Goal: Information Seeking & Learning: Learn about a topic

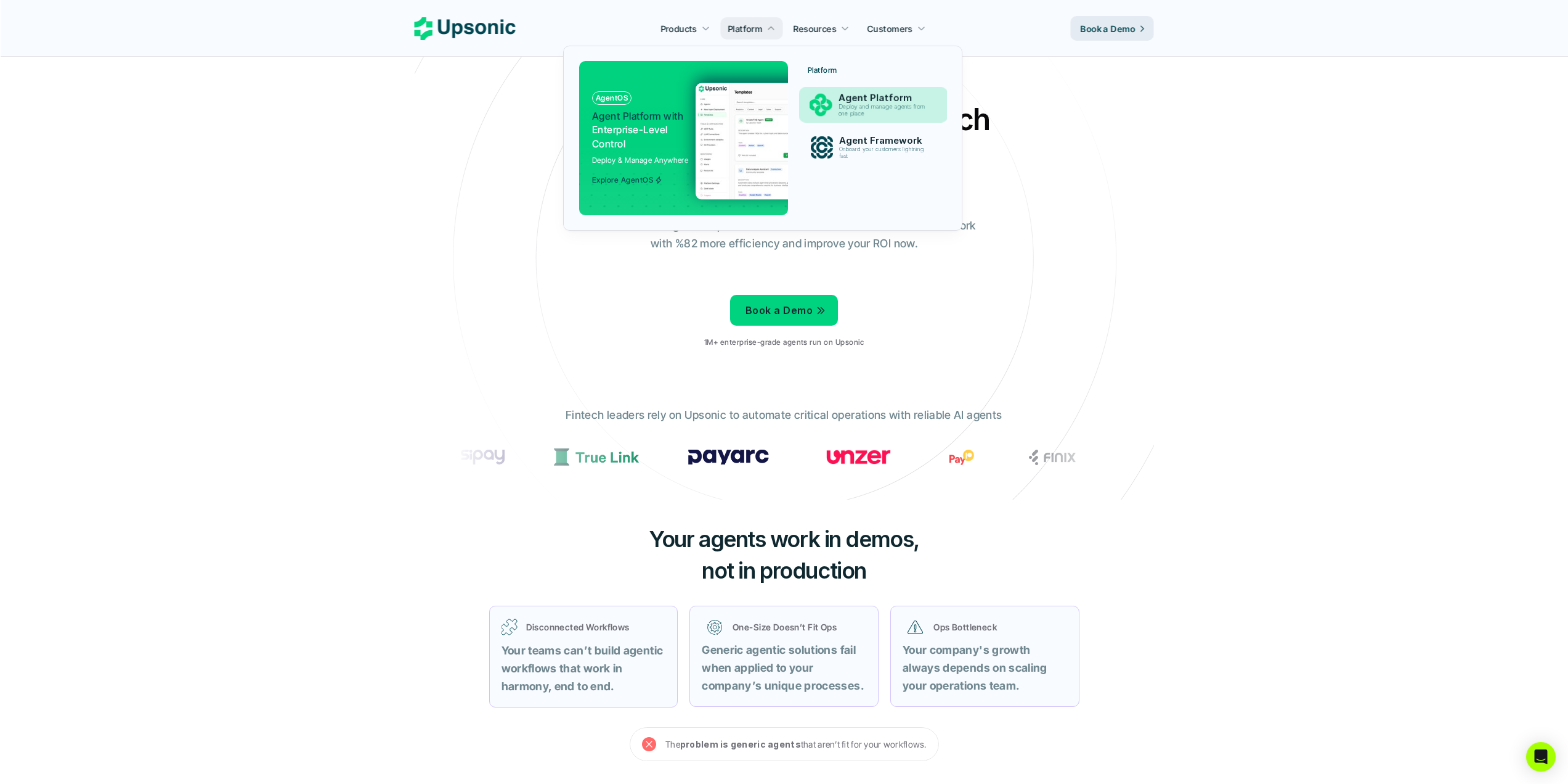
click at [883, 99] on p "Agent Platform" at bounding box center [884, 98] width 93 height 11
click at [894, 107] on p "Deploy and manage agents from one place" at bounding box center [884, 111] width 95 height 14
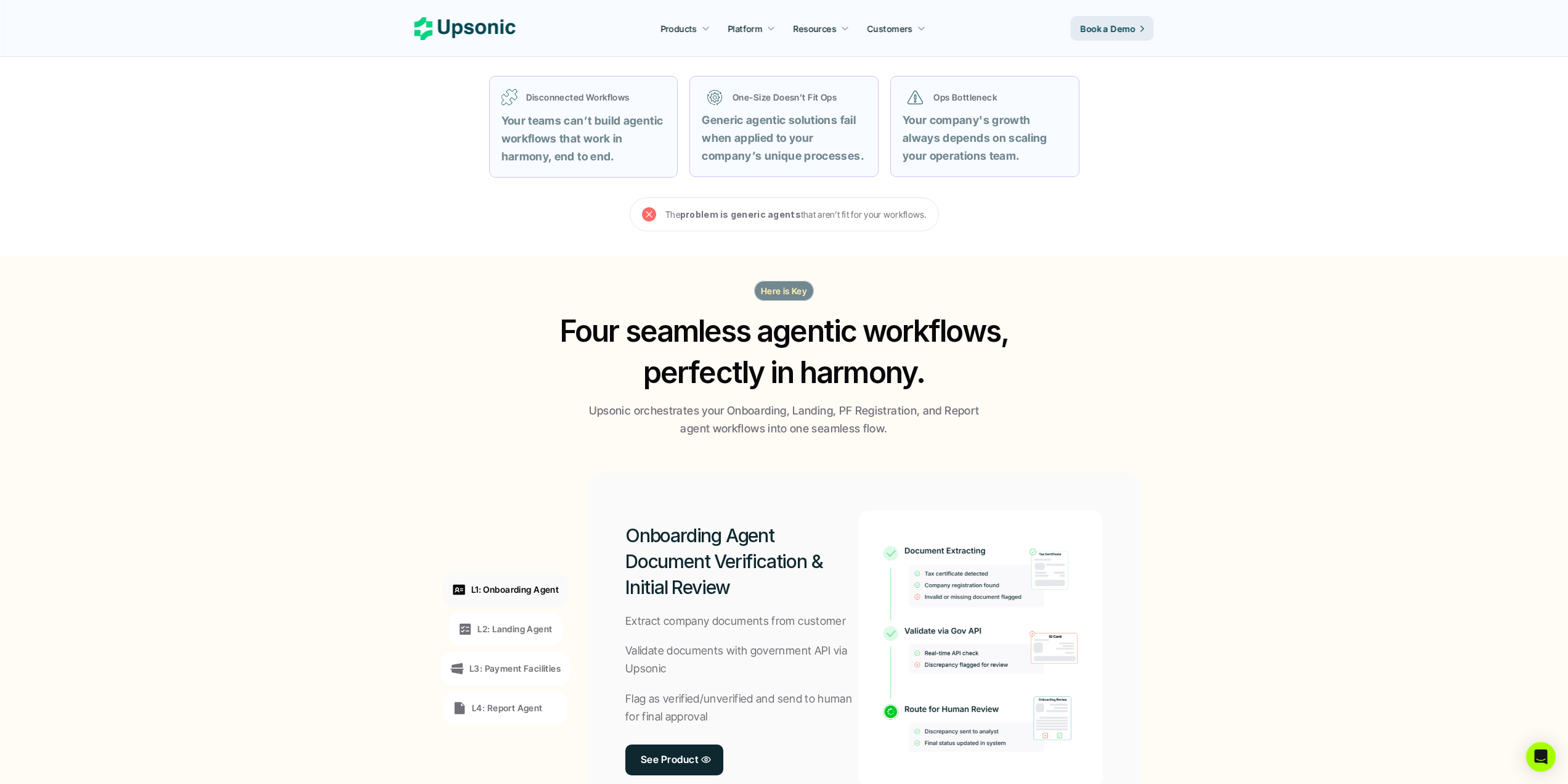
scroll to position [678, 0]
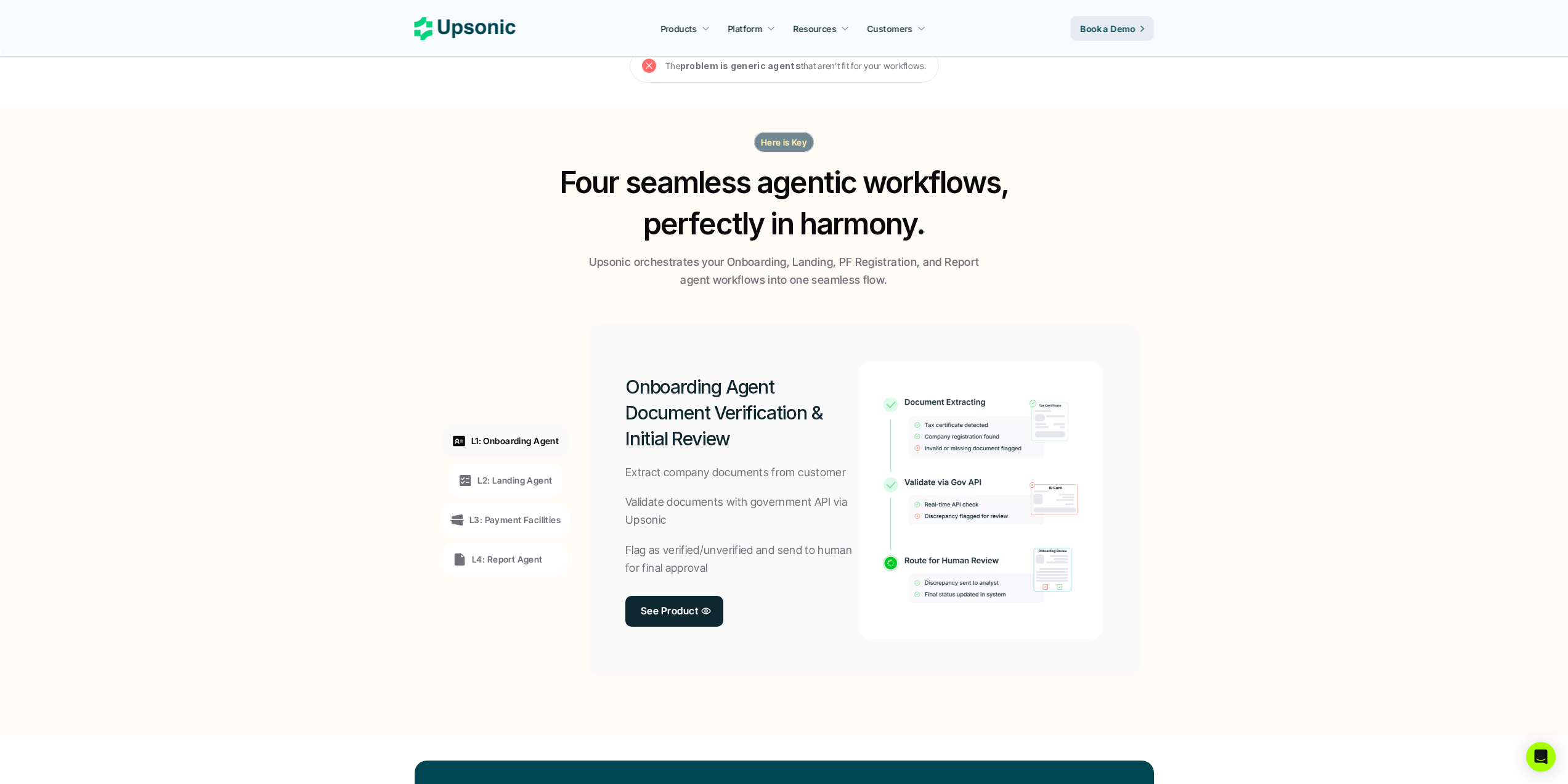
drag, startPoint x: 759, startPoint y: 138, endPoint x: 841, endPoint y: 138, distance: 82.0
click at [841, 138] on div "Here is Key Four seamless agentic workflows, perfectly in harmony. Upsonic orch…" at bounding box center [784, 210] width 739 height 157
